Goal: Find specific page/section: Find specific page/section

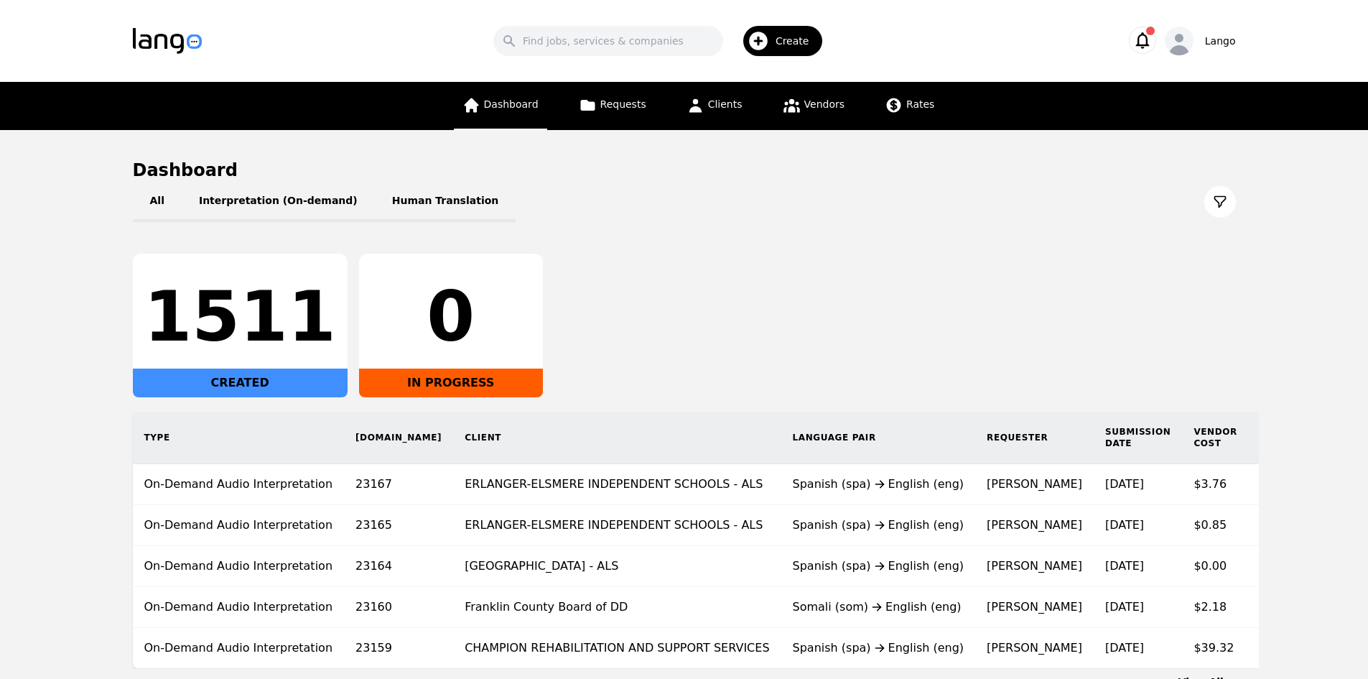
click at [527, 102] on span "Dashboard" at bounding box center [511, 103] width 55 height 11
click at [582, 25] on div "Search Create" at bounding box center [662, 41] width 875 height 42
drag, startPoint x: 593, startPoint y: 40, endPoint x: 625, endPoint y: 37, distance: 32.4
click at [593, 40] on input "Search" at bounding box center [608, 41] width 230 height 30
click at [626, 43] on input "Search" at bounding box center [608, 41] width 230 height 30
